Goal: Information Seeking & Learning: Learn about a topic

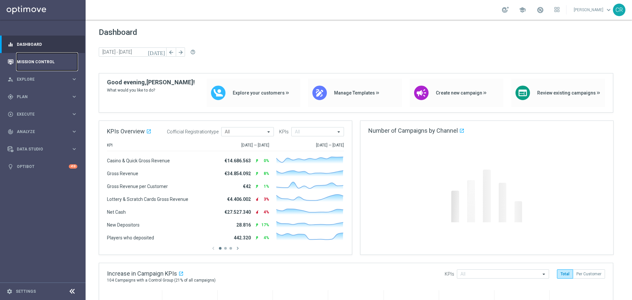
click at [43, 64] on link "Mission Control" at bounding box center [47, 61] width 61 height 17
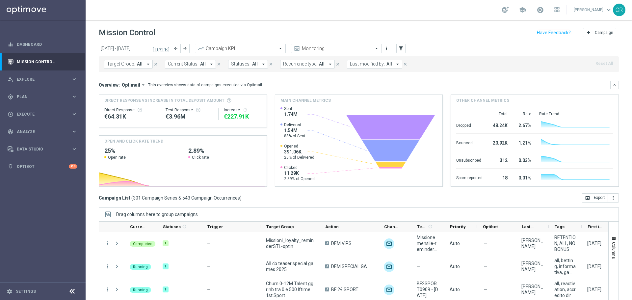
click at [166, 50] on icon "[DATE]" at bounding box center [161, 48] width 18 height 6
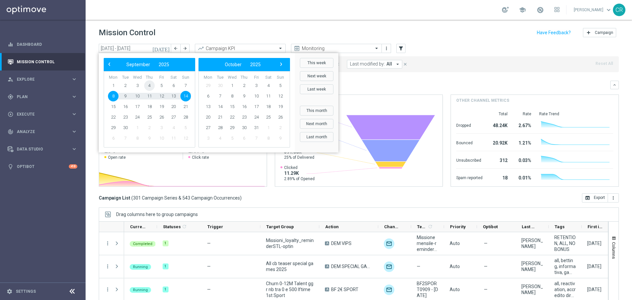
click at [147, 86] on span "4" at bounding box center [149, 85] width 11 height 11
click at [188, 87] on span "7" at bounding box center [185, 85] width 11 height 11
type input "[DATE] - [DATE]"
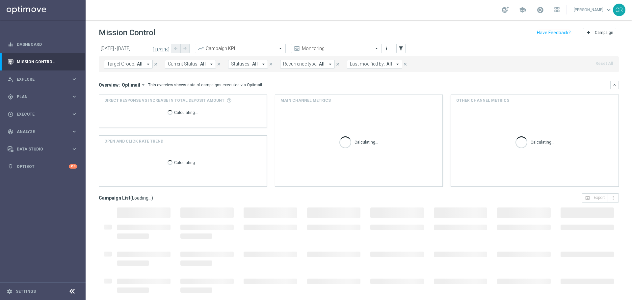
click at [137, 65] on span "All" at bounding box center [140, 64] width 6 height 6
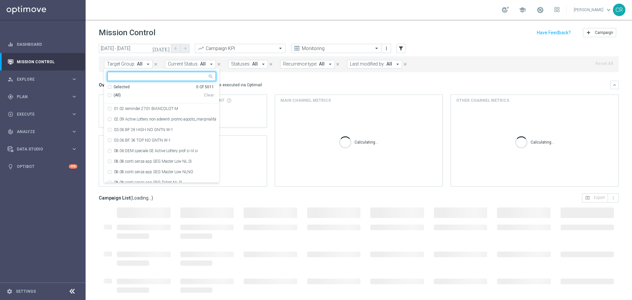
click at [147, 76] on input "text" at bounding box center [159, 77] width 96 height 6
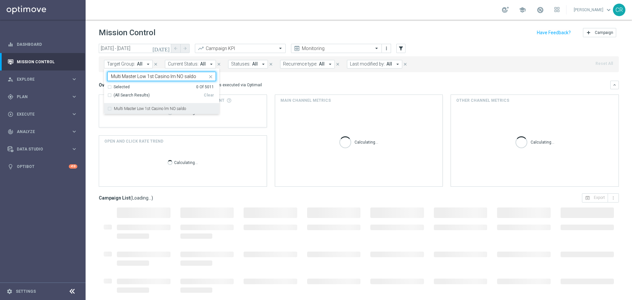
click at [153, 108] on label "Multi Master Low 1st Casino lm NO saldo" at bounding box center [150, 109] width 72 height 4
type input "Multi Master Low 1st Casino lm NO saldo"
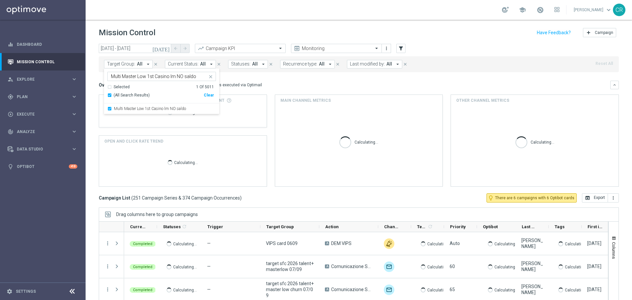
click at [276, 80] on mini-dashboard "Overview: Optimail arrow_drop_down This overview shows data of campaigns execut…" at bounding box center [359, 132] width 520 height 121
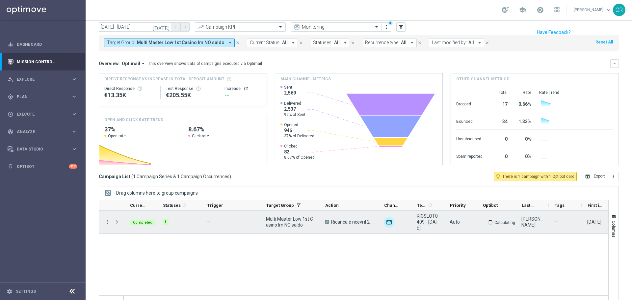
scroll to position [29, 0]
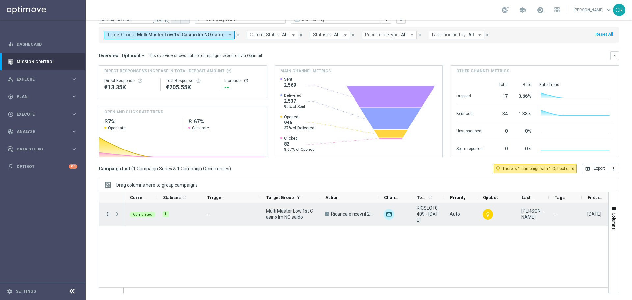
click at [110, 212] on icon "more_vert" at bounding box center [108, 214] width 6 height 6
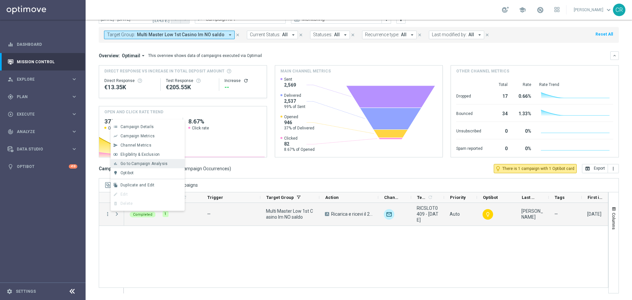
click at [152, 161] on div "bar_chart Go to Campaign Analysis" at bounding box center [148, 163] width 74 height 9
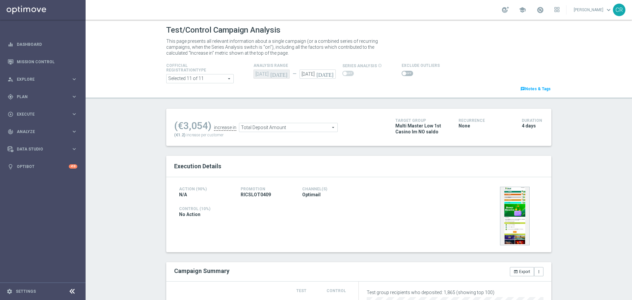
click at [303, 127] on span "Total Deposit Amount" at bounding box center [288, 127] width 98 height 9
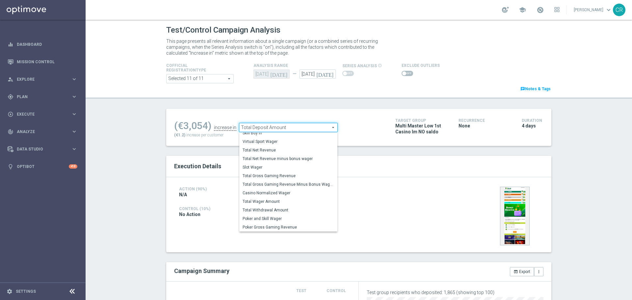
scroll to position [66, 0]
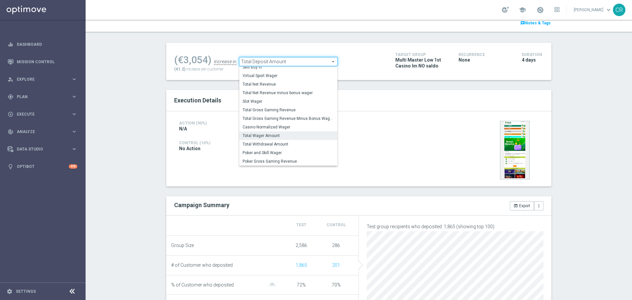
click at [291, 136] on span "Total Wager Amount" at bounding box center [288, 135] width 91 height 5
type input "Total Wager Amount"
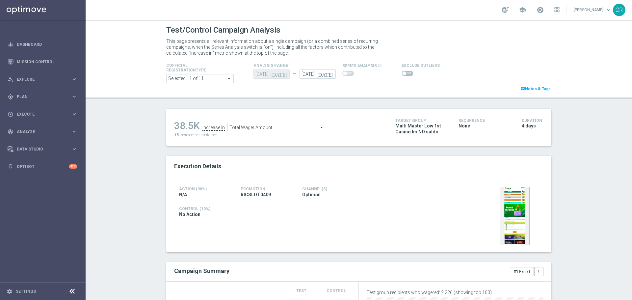
click at [402, 73] on span at bounding box center [404, 73] width 4 height 4
click at [401, 73] on input "checkbox" at bounding box center [407, 73] width 12 height 5
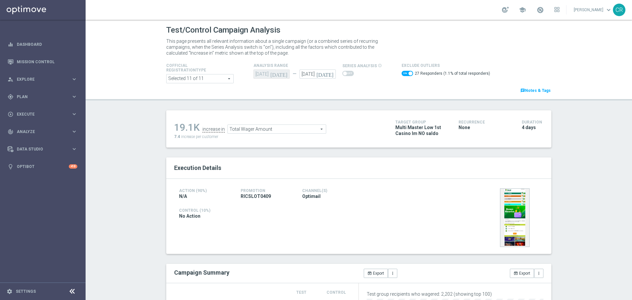
click at [262, 132] on span "Total Wager Amount" at bounding box center [277, 129] width 98 height 9
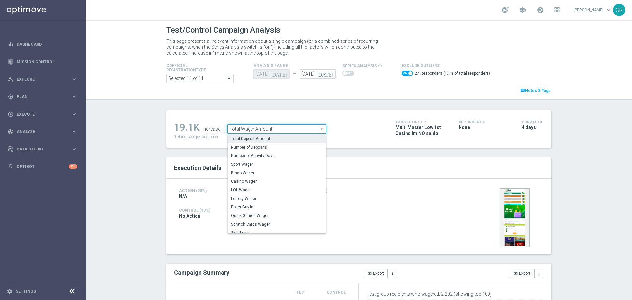
click at [270, 139] on span "Total Deposit Amount" at bounding box center [276, 138] width 91 height 5
checkbox input "false"
type input "Total Deposit Amount"
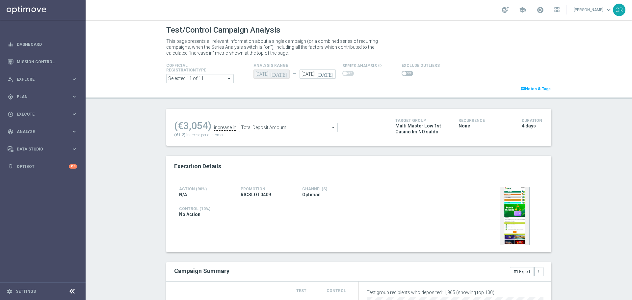
click at [404, 71] on span at bounding box center [407, 73] width 12 height 5
click at [404, 71] on input "checkbox" at bounding box center [407, 73] width 12 height 5
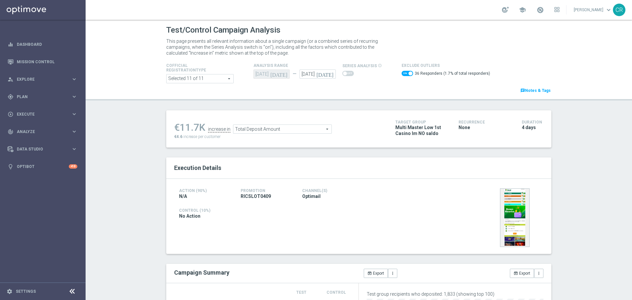
click at [317, 127] on span "Total Deposit Amount" at bounding box center [282, 129] width 98 height 9
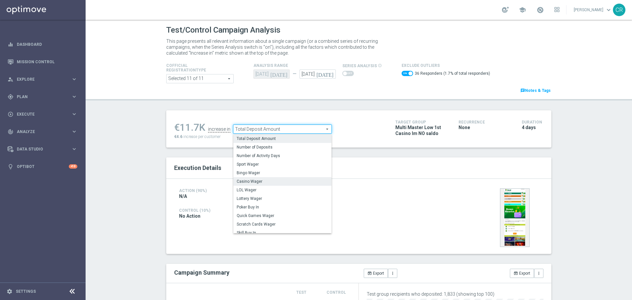
click at [279, 180] on span "Casino Wager" at bounding box center [282, 181] width 91 height 5
checkbox input "false"
type input "Casino Wager"
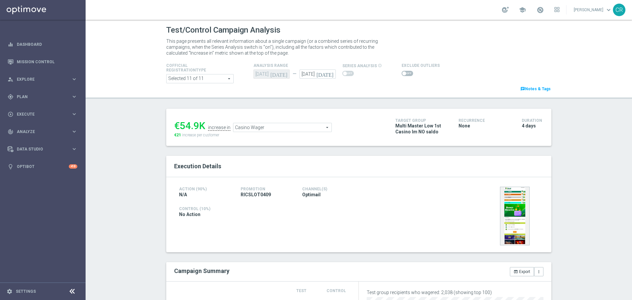
scroll to position [99, 0]
